Goal: Transaction & Acquisition: Subscribe to service/newsletter

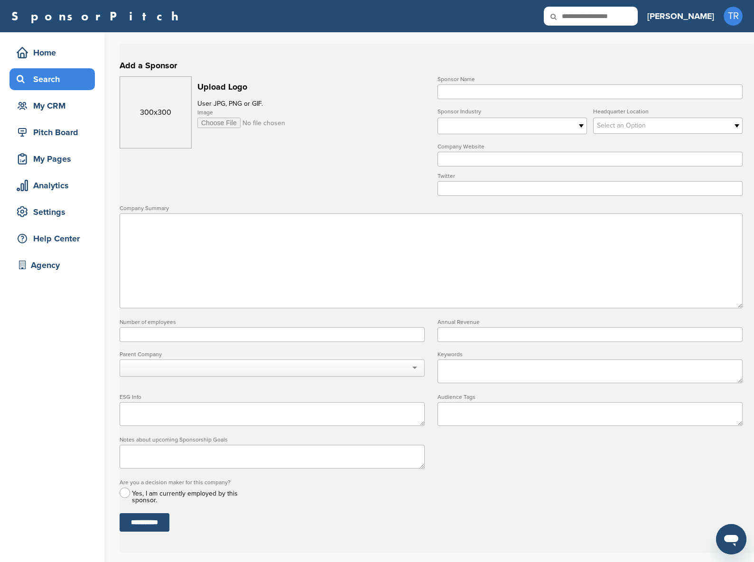
drag, startPoint x: 61, startPoint y: 92, endPoint x: 62, endPoint y: 85, distance: 6.8
click at [61, 92] on div "Home Search My CRM" at bounding box center [51, 79] width 85 height 75
click at [62, 85] on div "Search" at bounding box center [54, 79] width 81 height 17
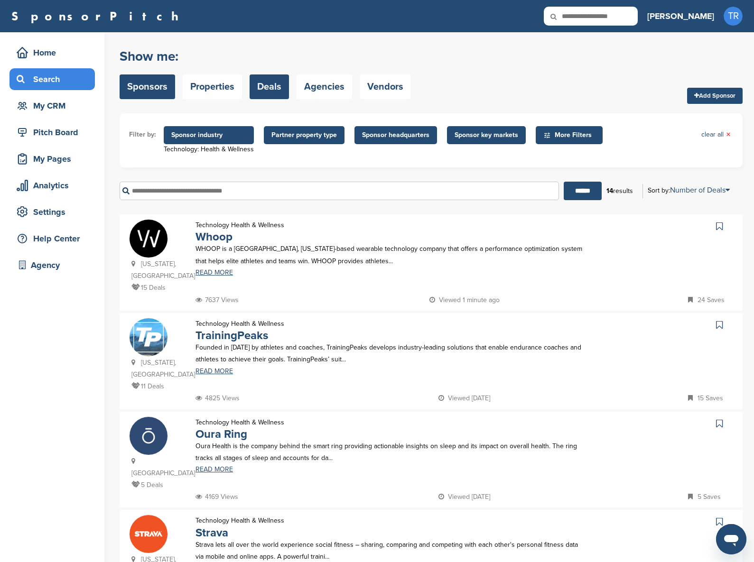
click at [269, 88] on link "Deals" at bounding box center [269, 86] width 39 height 25
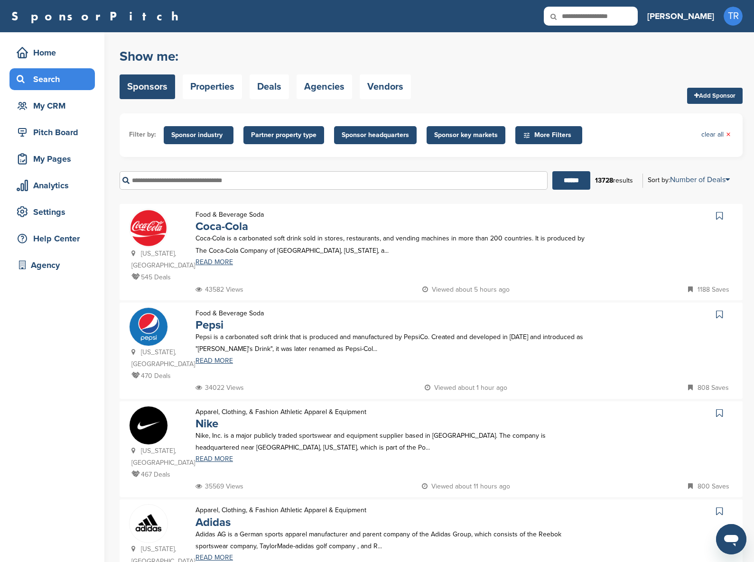
click at [197, 141] on span "Sponsor industry" at bounding box center [199, 135] width 70 height 18
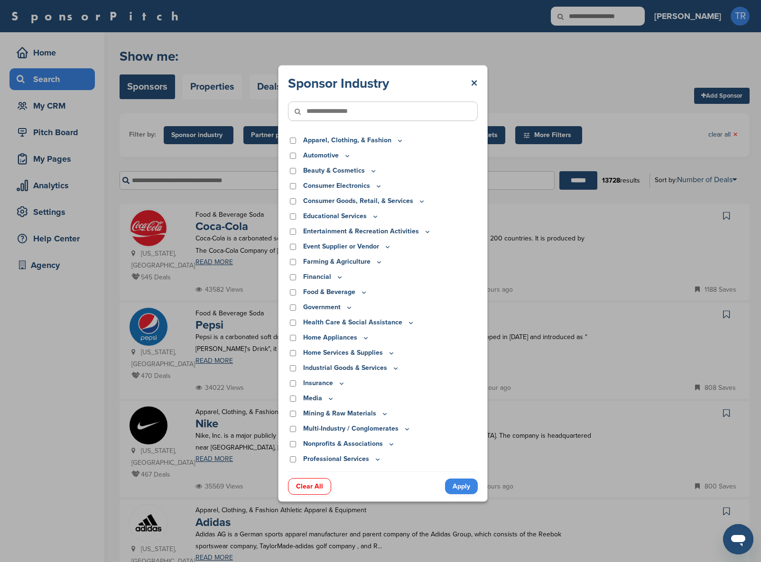
click at [331, 116] on input"] "text" at bounding box center [383, 111] width 190 height 19
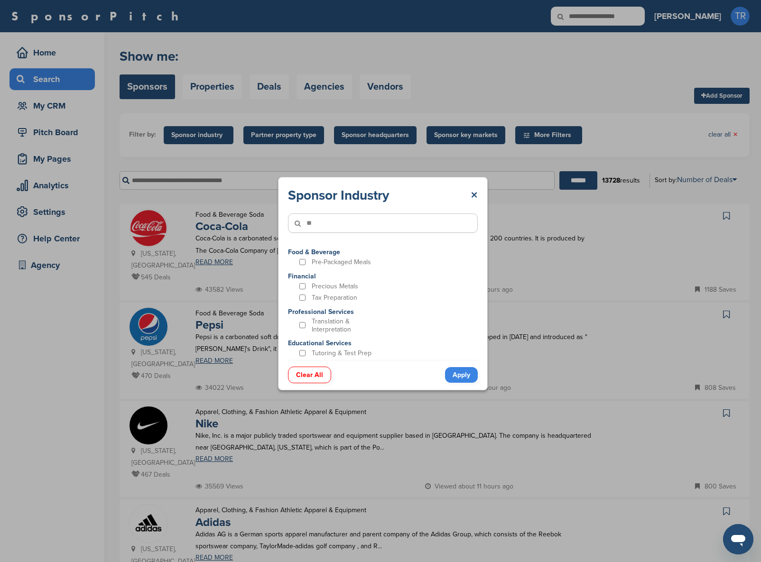
type input"] "*"
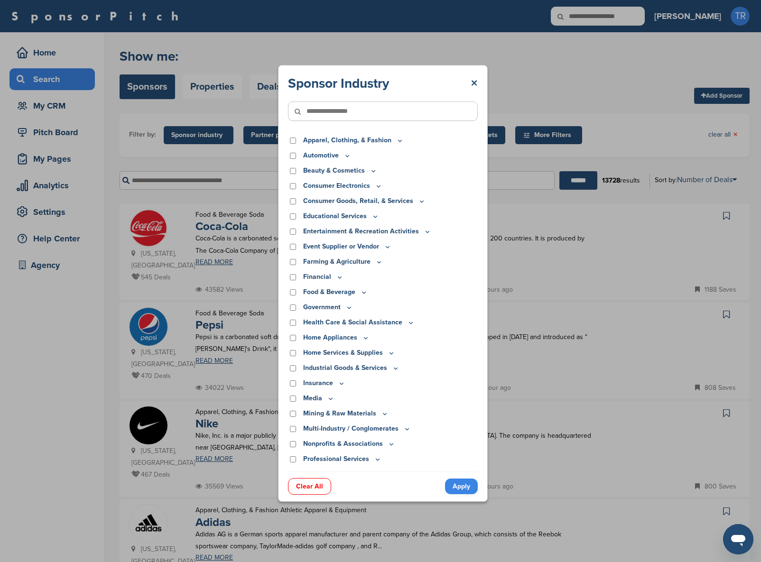
click at [370, 171] on icon at bounding box center [374, 171] width 8 height 8
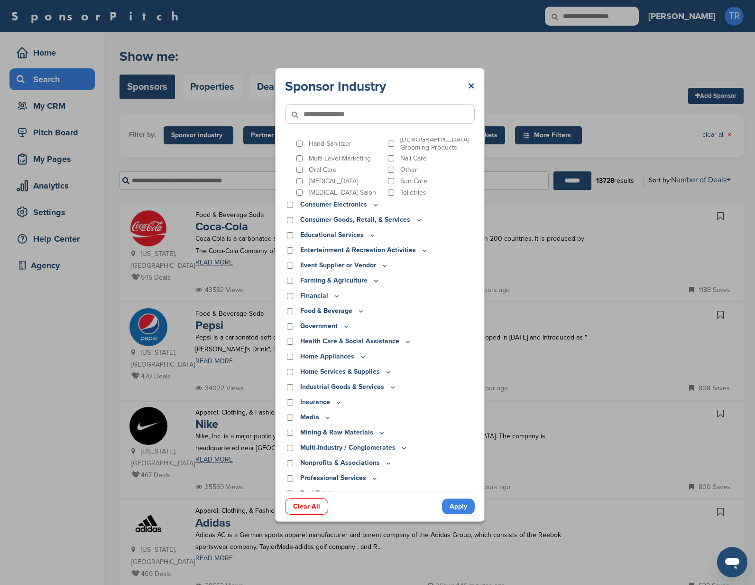
scroll to position [81, 0]
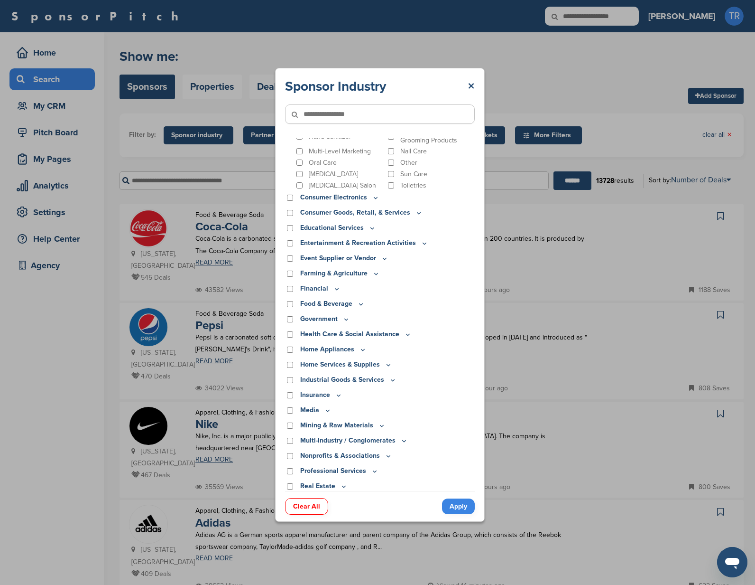
click at [345, 123] on input"] "text" at bounding box center [380, 113] width 190 height 19
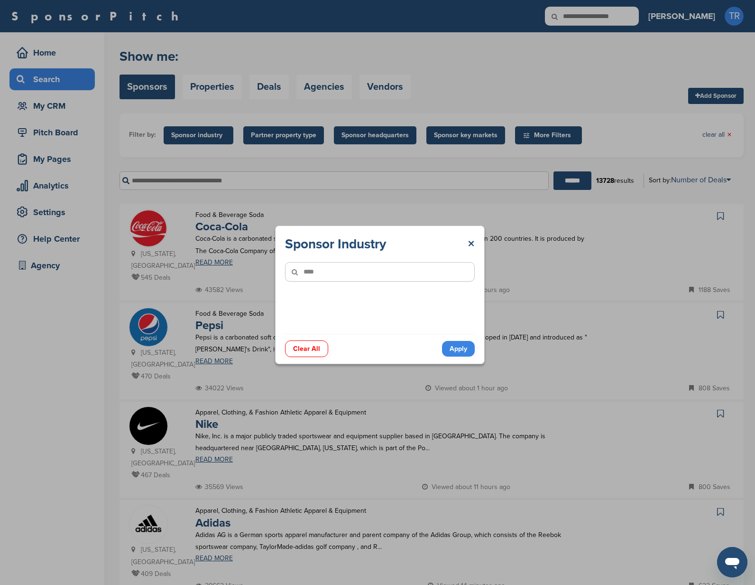
scroll to position [0, 0]
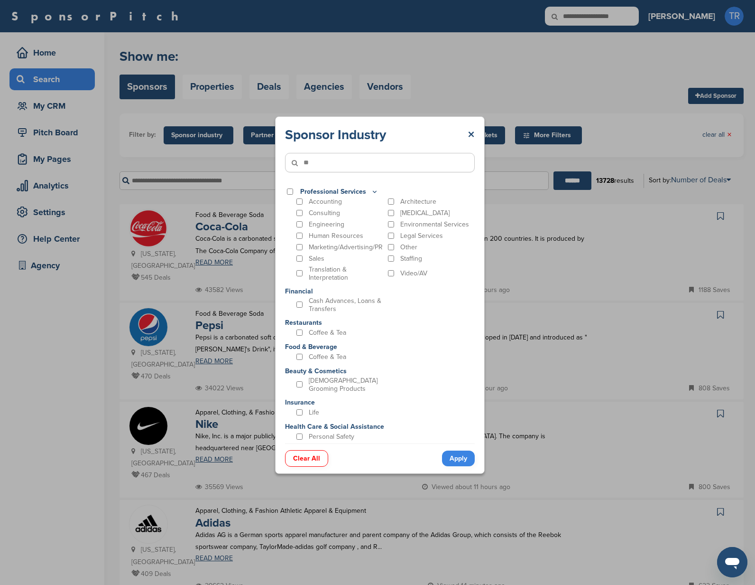
type input"] "*"
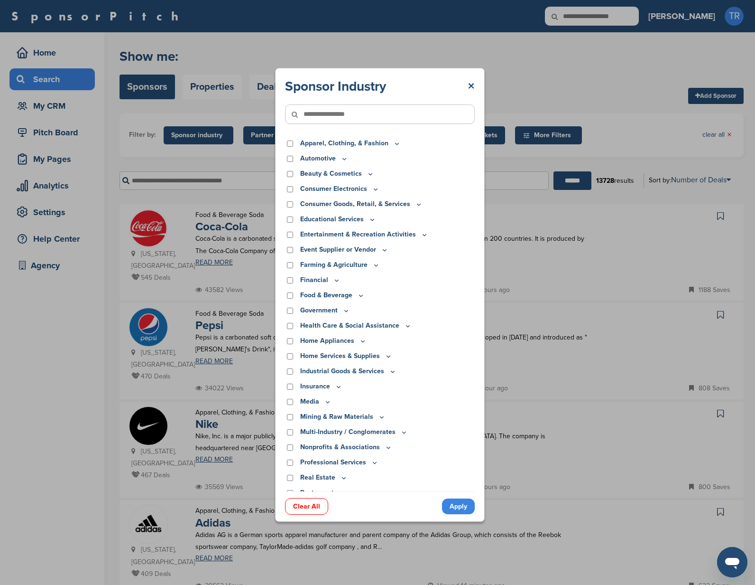
click at [407, 325] on icon at bounding box center [408, 325] width 3 height 1
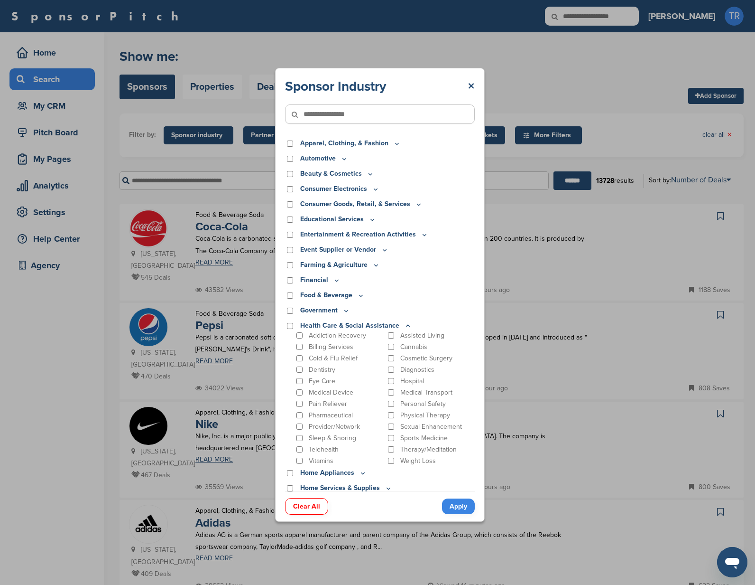
click at [360, 295] on icon at bounding box center [361, 295] width 3 height 1
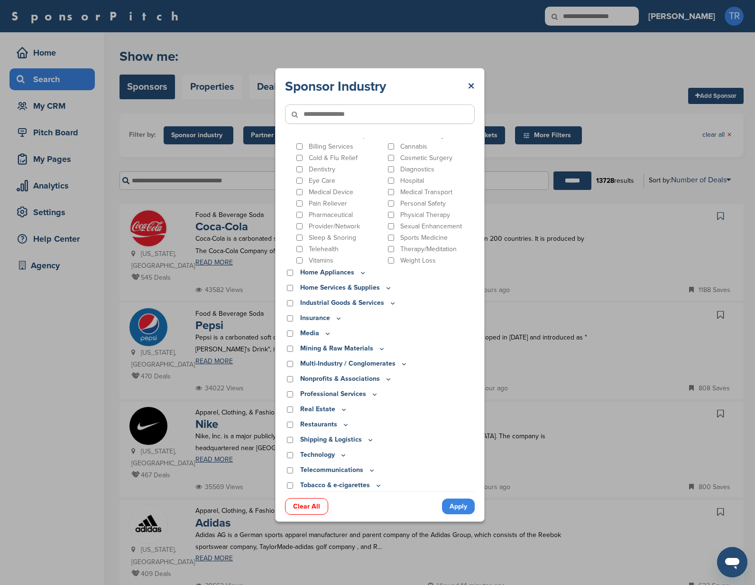
scroll to position [458, 0]
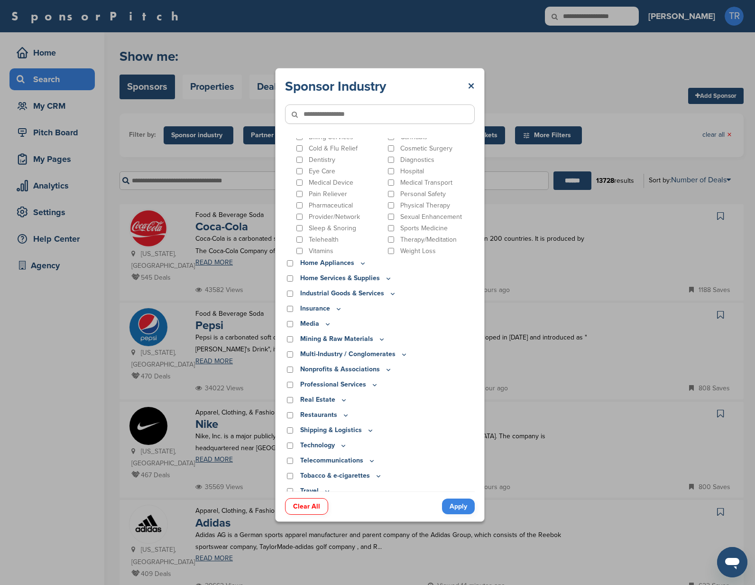
click at [371, 456] on icon at bounding box center [372, 460] width 8 height 8
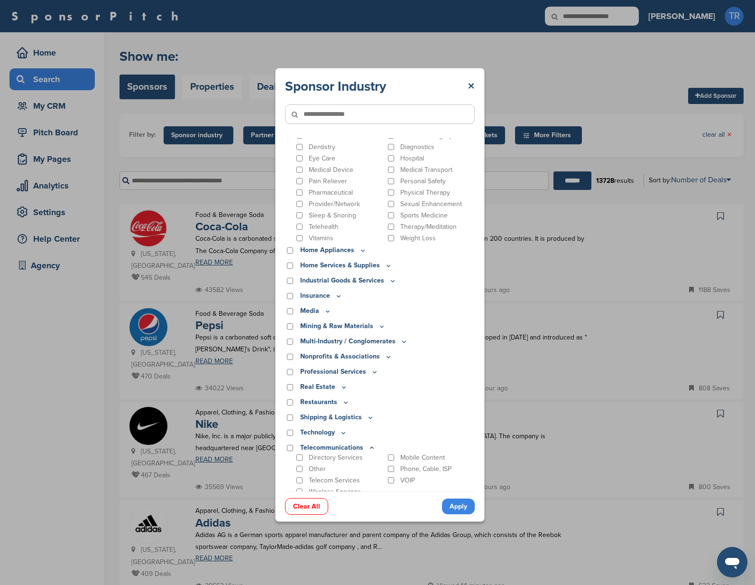
scroll to position [499, 0]
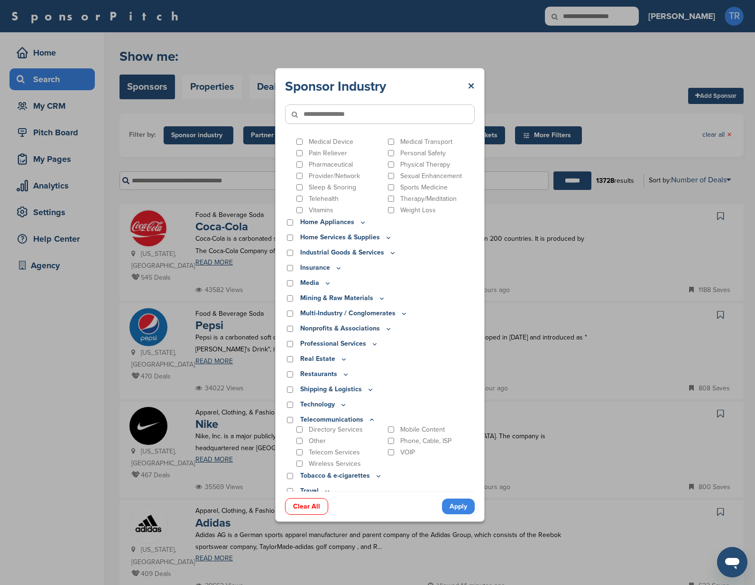
click at [388, 325] on icon at bounding box center [389, 329] width 8 height 8
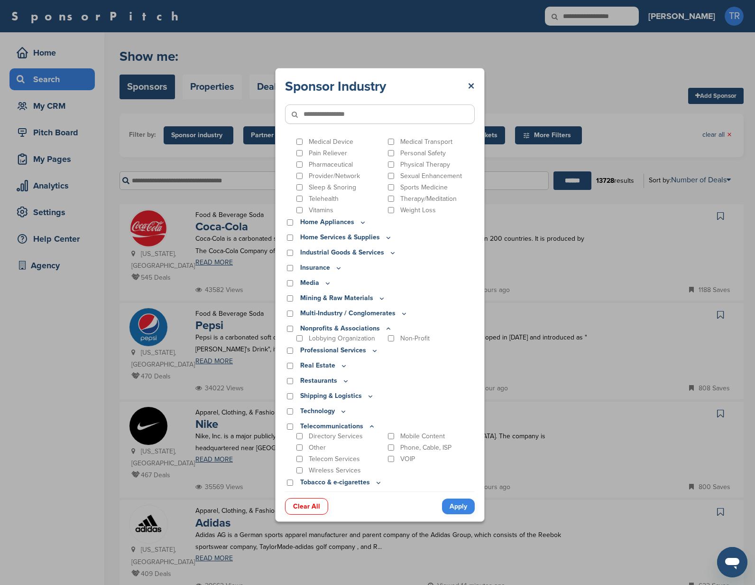
click at [405, 309] on icon at bounding box center [404, 313] width 8 height 8
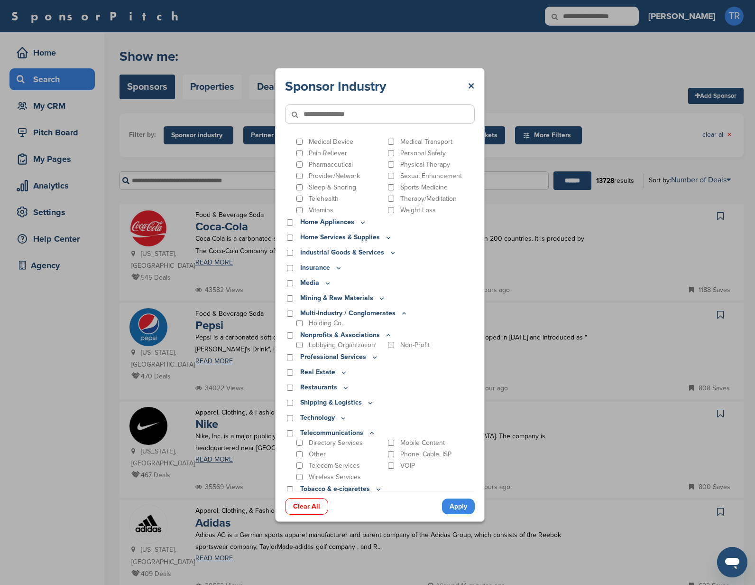
click at [379, 294] on icon at bounding box center [382, 298] width 8 height 8
click at [328, 282] on icon at bounding box center [327, 282] width 3 height 1
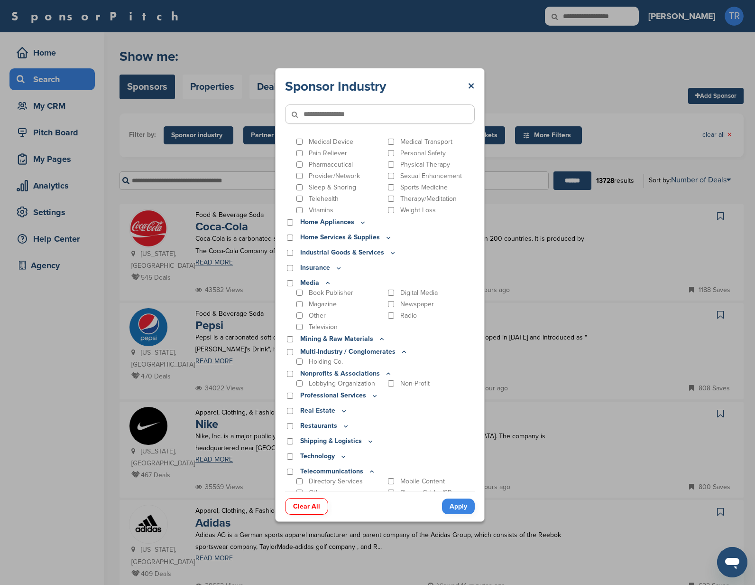
click at [392, 249] on icon at bounding box center [393, 253] width 8 height 8
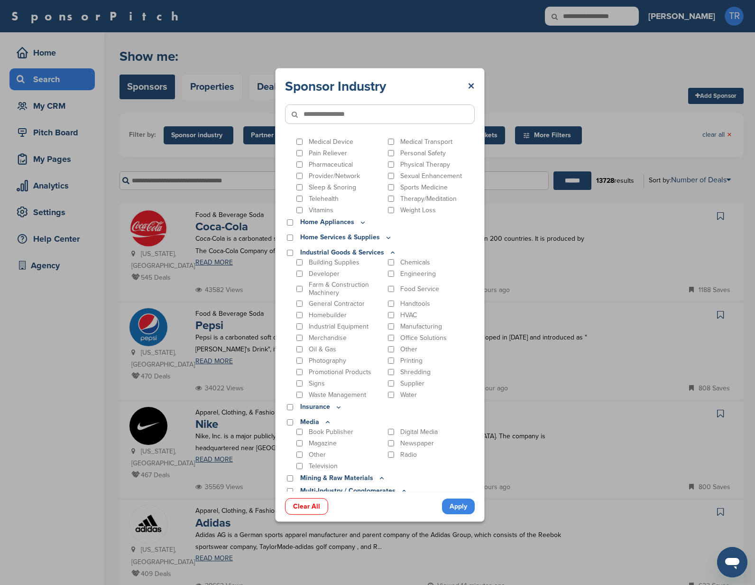
click at [385, 233] on icon at bounding box center [389, 237] width 8 height 8
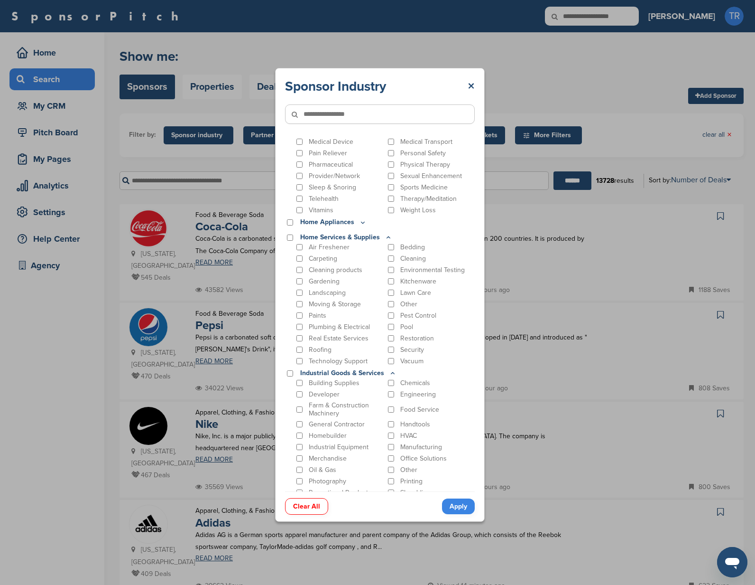
click at [360, 218] on icon at bounding box center [363, 222] width 8 height 8
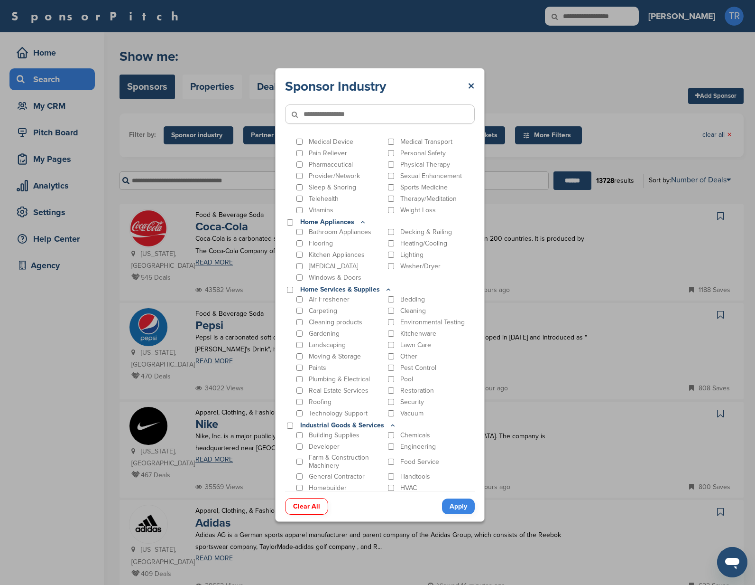
scroll to position [834, 0]
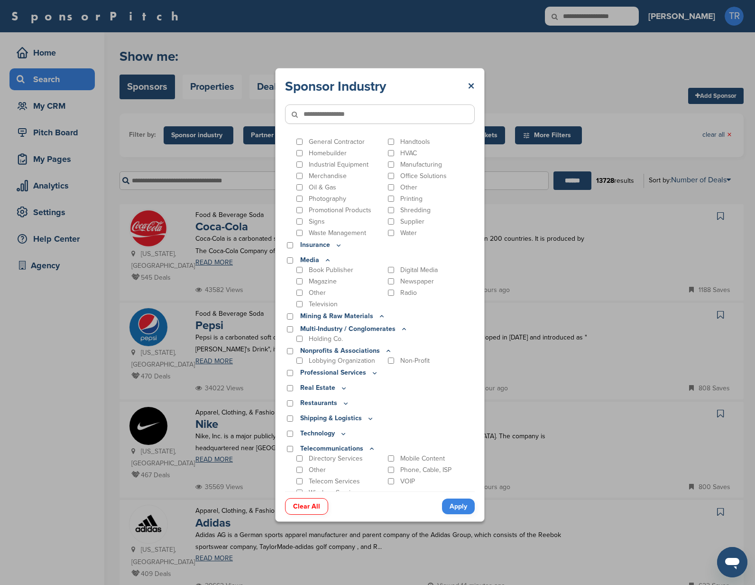
click at [372, 311] on p "Mining & Raw Materials" at bounding box center [342, 316] width 85 height 10
click at [380, 312] on icon at bounding box center [382, 316] width 8 height 8
click at [381, 312] on icon at bounding box center [382, 316] width 8 height 8
click at [381, 315] on icon at bounding box center [382, 315] width 3 height 1
click at [344, 401] on icon at bounding box center [346, 405] width 8 height 8
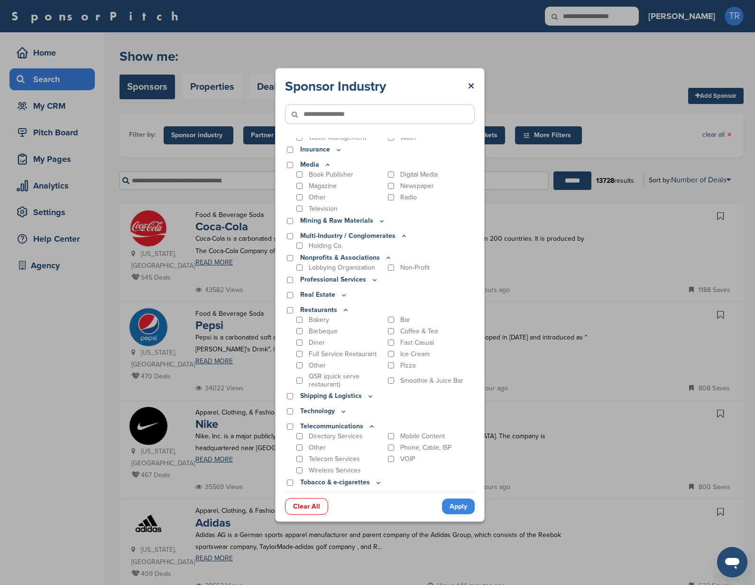
scroll to position [936, 0]
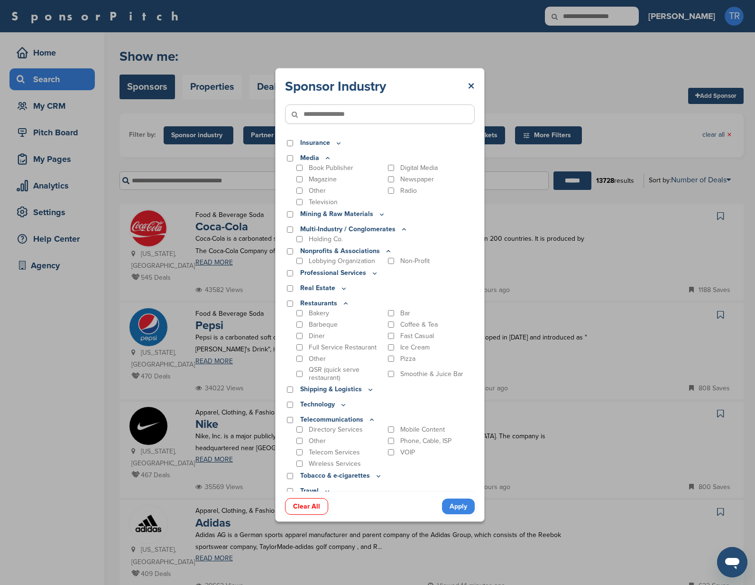
click at [355, 385] on p "Shipping & Logistics" at bounding box center [337, 389] width 74 height 10
click at [367, 385] on icon at bounding box center [371, 389] width 8 height 8
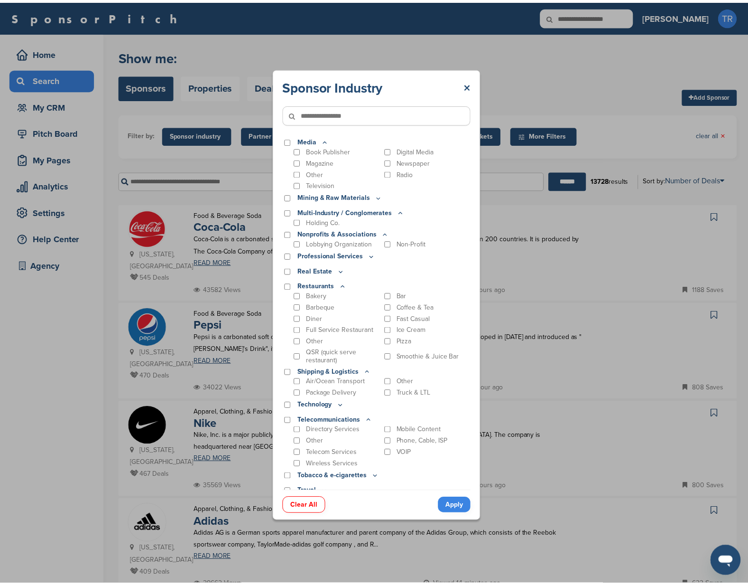
scroll to position [954, 0]
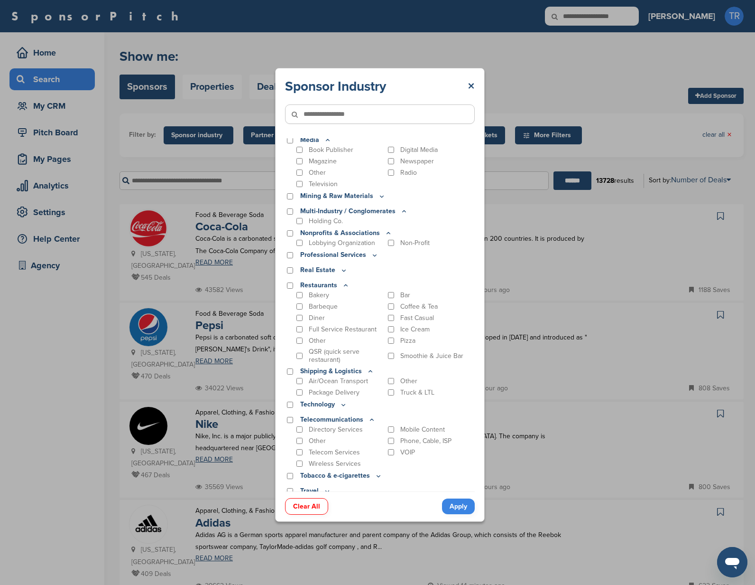
click at [375, 472] on icon at bounding box center [379, 476] width 8 height 8
click at [470, 89] on link "×" at bounding box center [471, 86] width 7 height 17
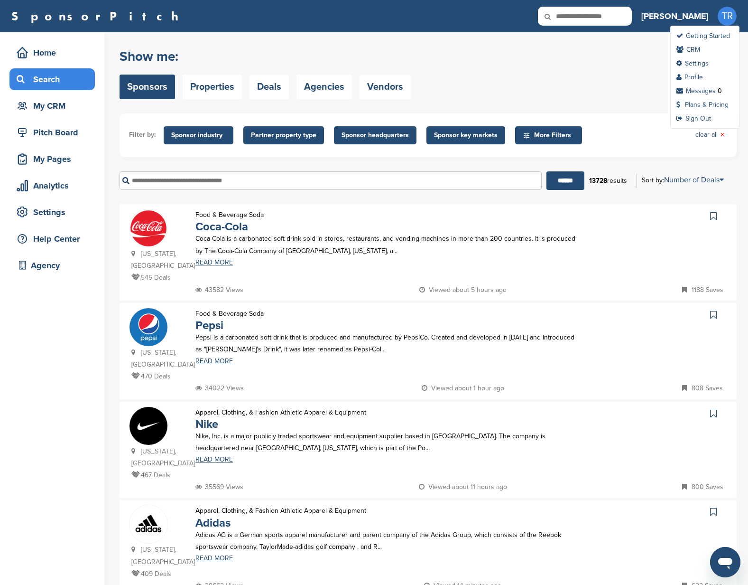
click at [700, 105] on link "Plans & Pricing" at bounding box center [703, 105] width 52 height 8
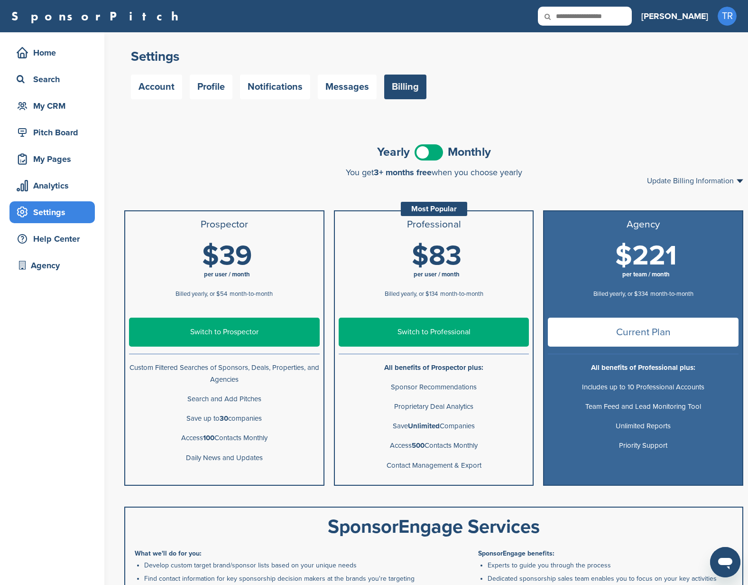
click at [426, 148] on span at bounding box center [429, 152] width 28 height 16
click at [432, 149] on span at bounding box center [429, 152] width 28 height 16
click at [430, 149] on span at bounding box center [429, 152] width 28 height 16
